Goal: Entertainment & Leisure: Consume media (video, audio)

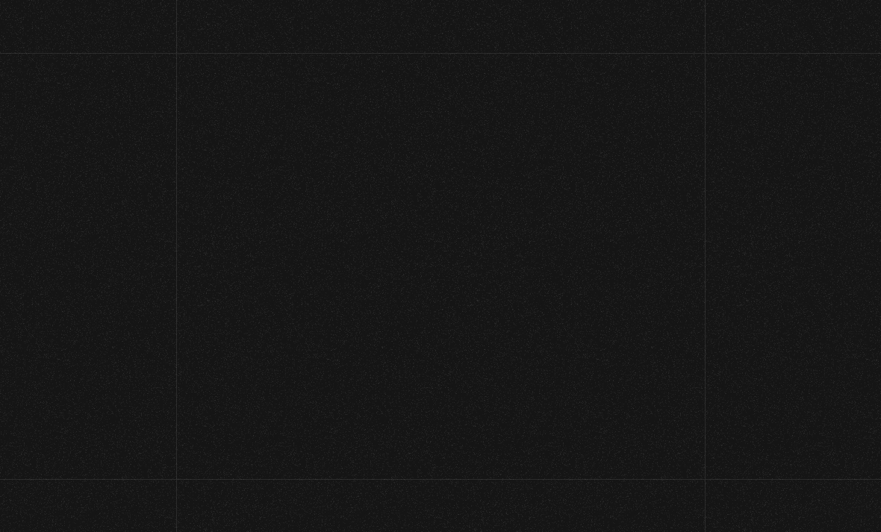
scroll to position [99, 0]
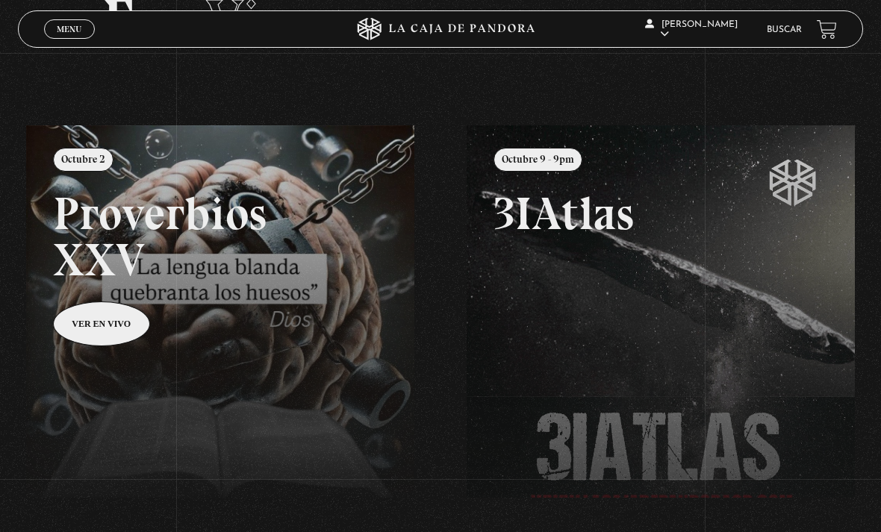
click at [64, 22] on link "Menu Cerrar" at bounding box center [69, 28] width 51 height 19
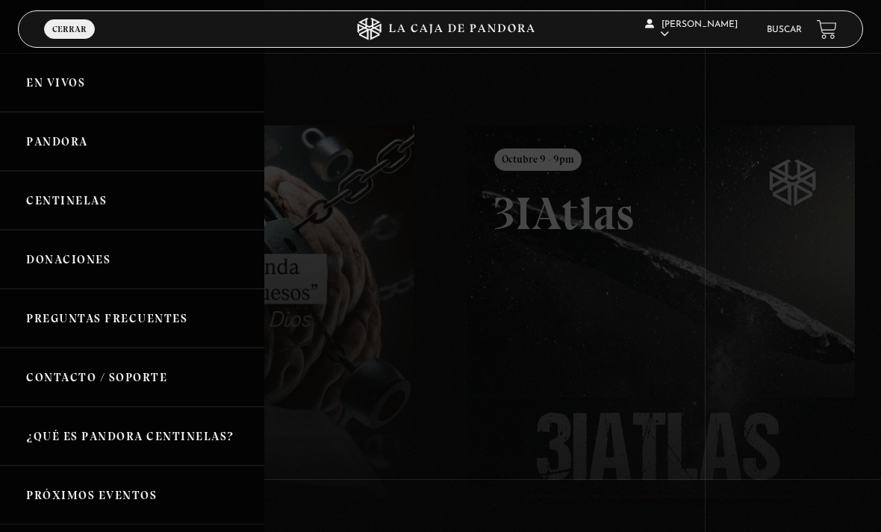
click at [85, 201] on link "Centinelas" at bounding box center [132, 200] width 264 height 59
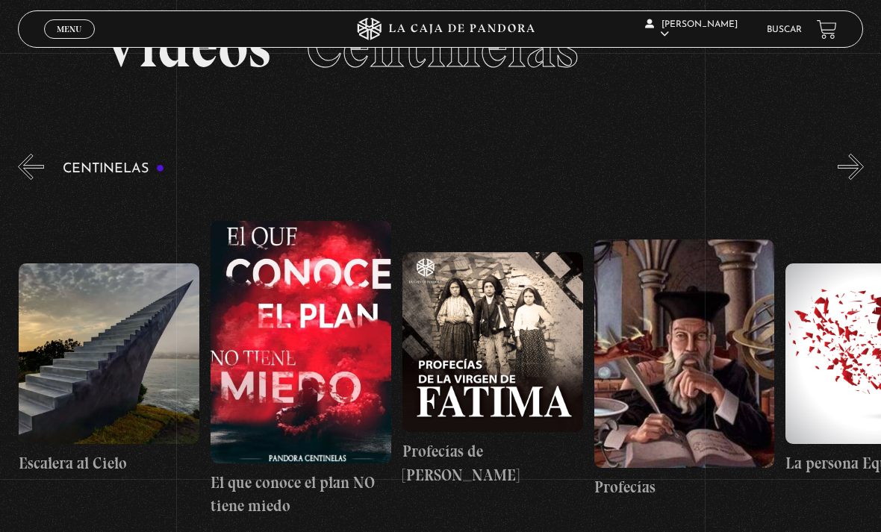
scroll to position [0, 15348]
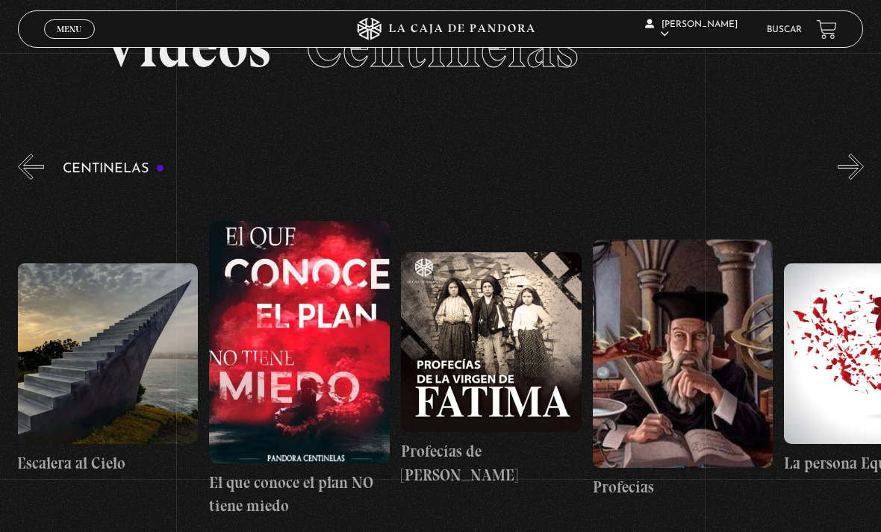
click at [325, 386] on figure at bounding box center [299, 342] width 181 height 242
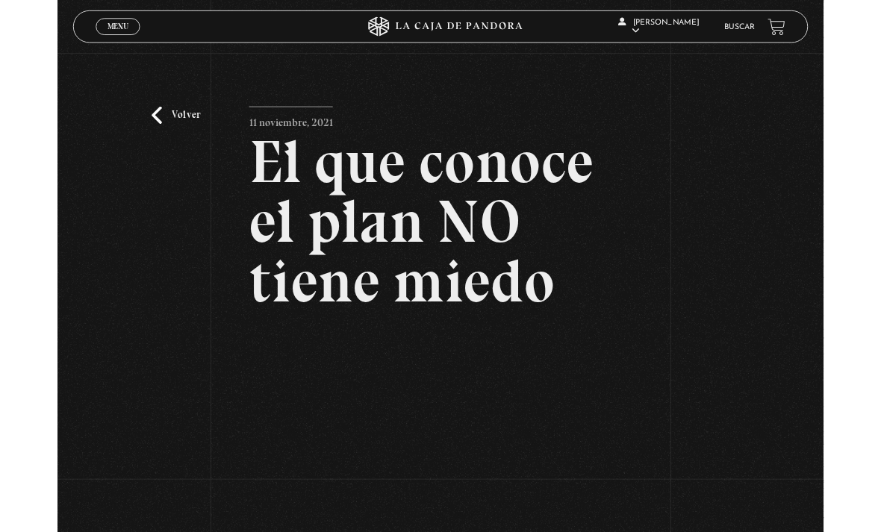
scroll to position [155, 0]
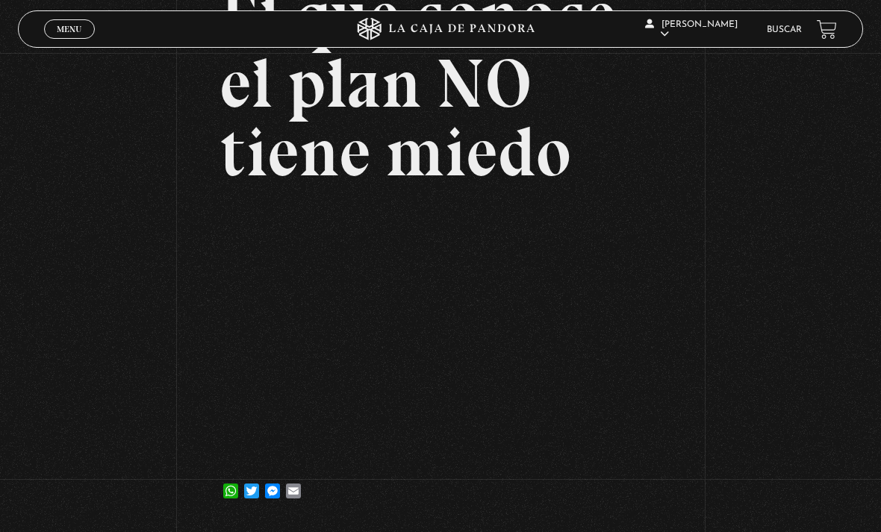
click at [77, 23] on link "Menu Cerrar" at bounding box center [69, 28] width 51 height 19
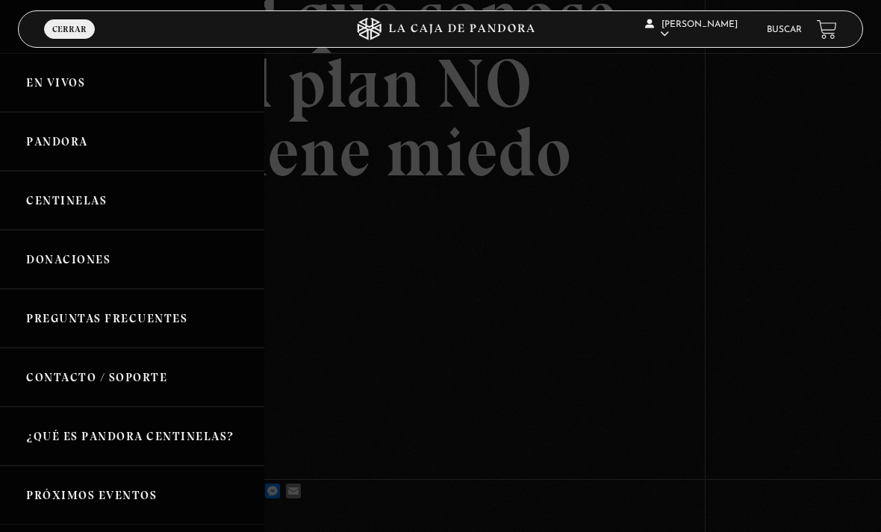
click at [712, 224] on div at bounding box center [440, 266] width 881 height 532
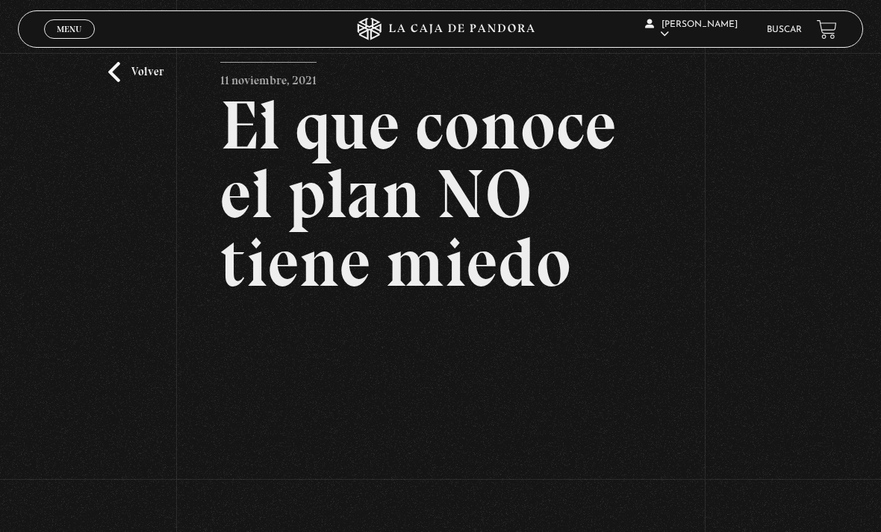
scroll to position [0, 0]
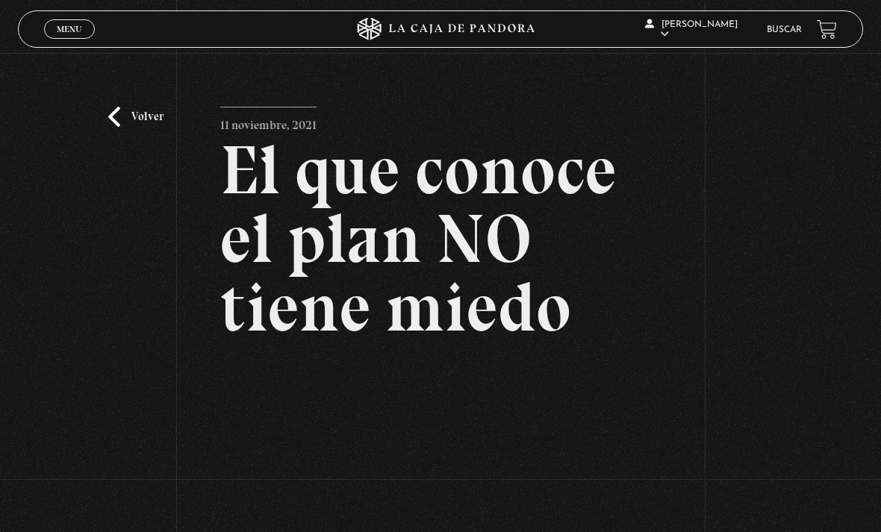
scroll to position [111, 0]
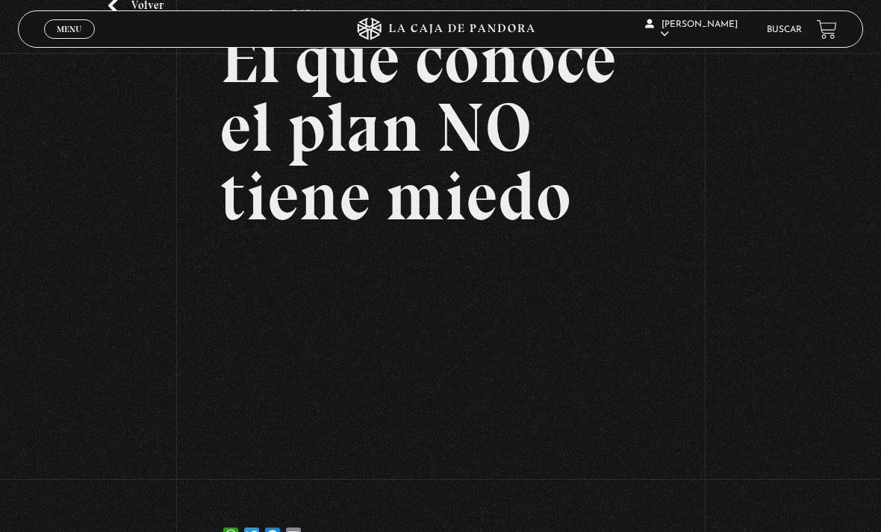
click at [64, 28] on span "Menu" at bounding box center [69, 29] width 25 height 9
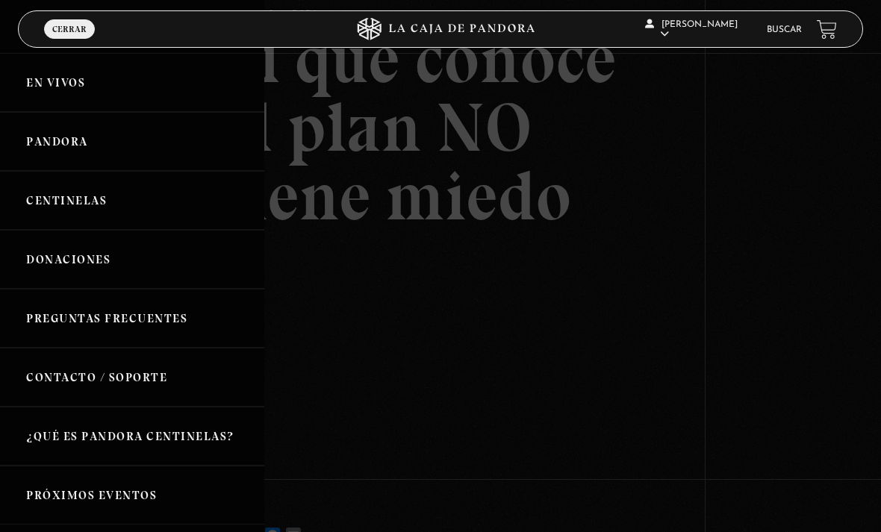
click at [385, 302] on div at bounding box center [440, 266] width 881 height 532
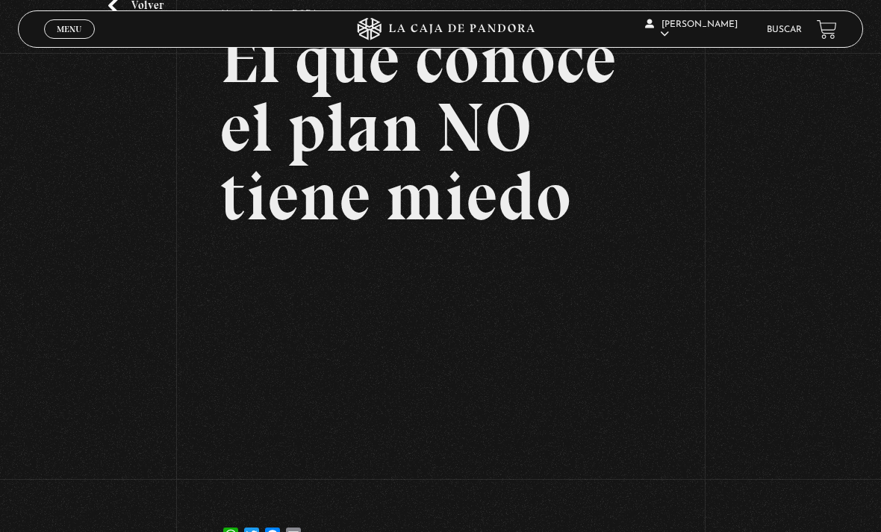
click at [76, 23] on link "Menu Cerrar" at bounding box center [69, 28] width 51 height 19
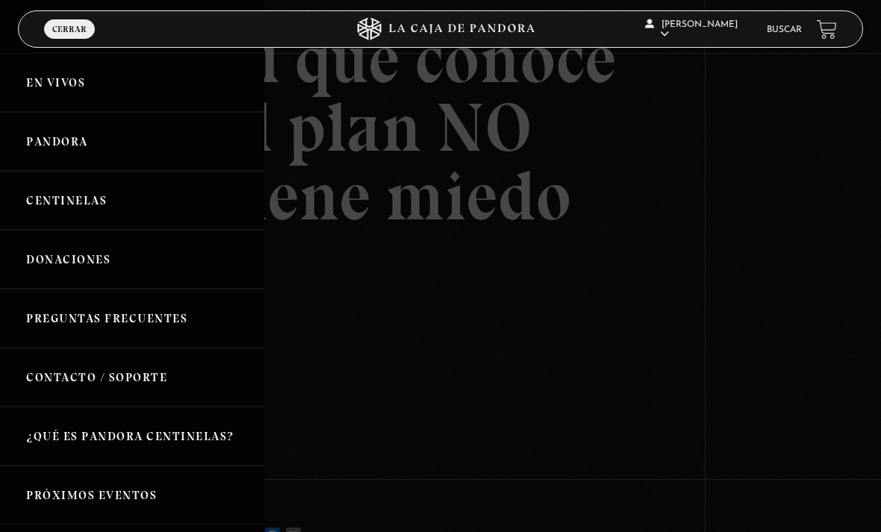
click at [64, 29] on span "Cerrar" at bounding box center [69, 29] width 34 height 9
